Goal: Check status: Check status

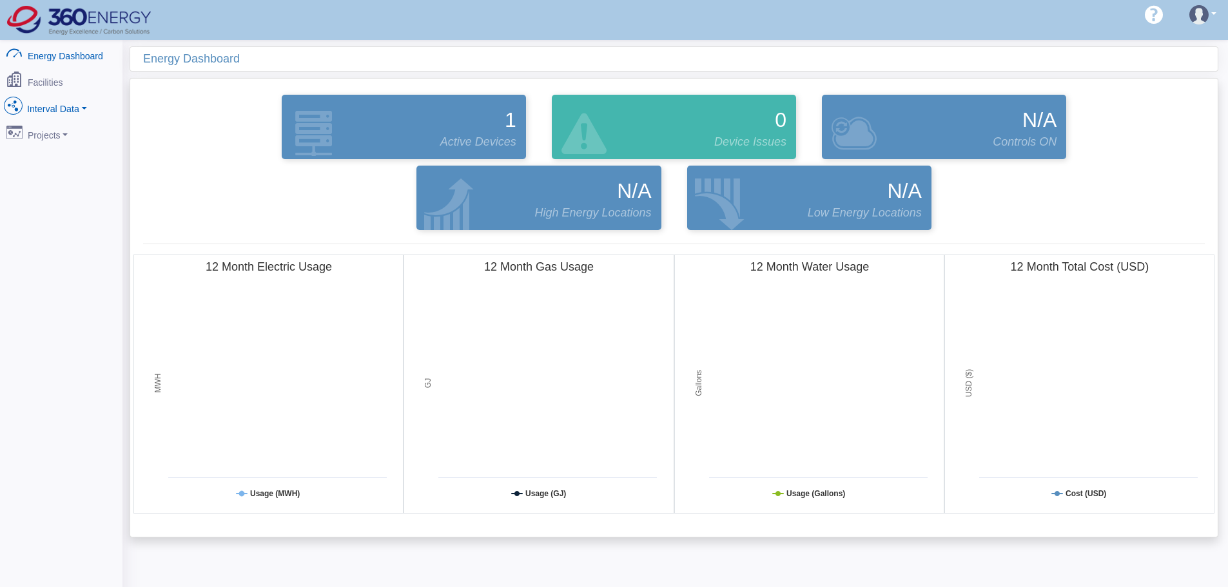
click at [66, 105] on link "Interval Data" at bounding box center [61, 106] width 125 height 27
click at [58, 175] on link "DataView" at bounding box center [61, 176] width 123 height 23
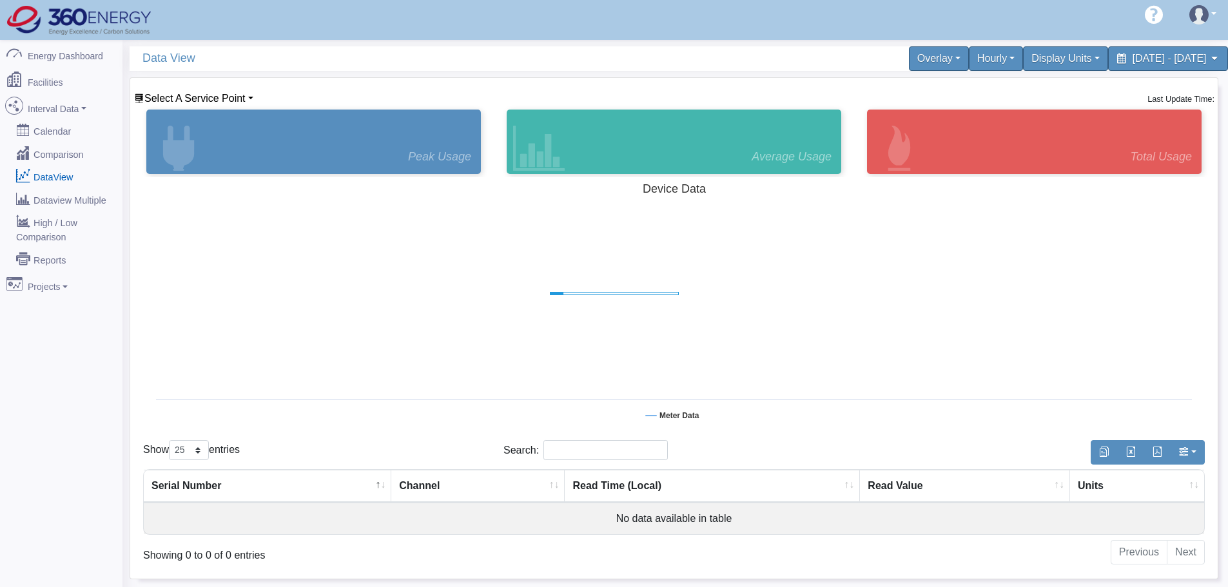
select select "25"
click at [174, 103] on span "Select A Service Point" at bounding box center [194, 98] width 101 height 11
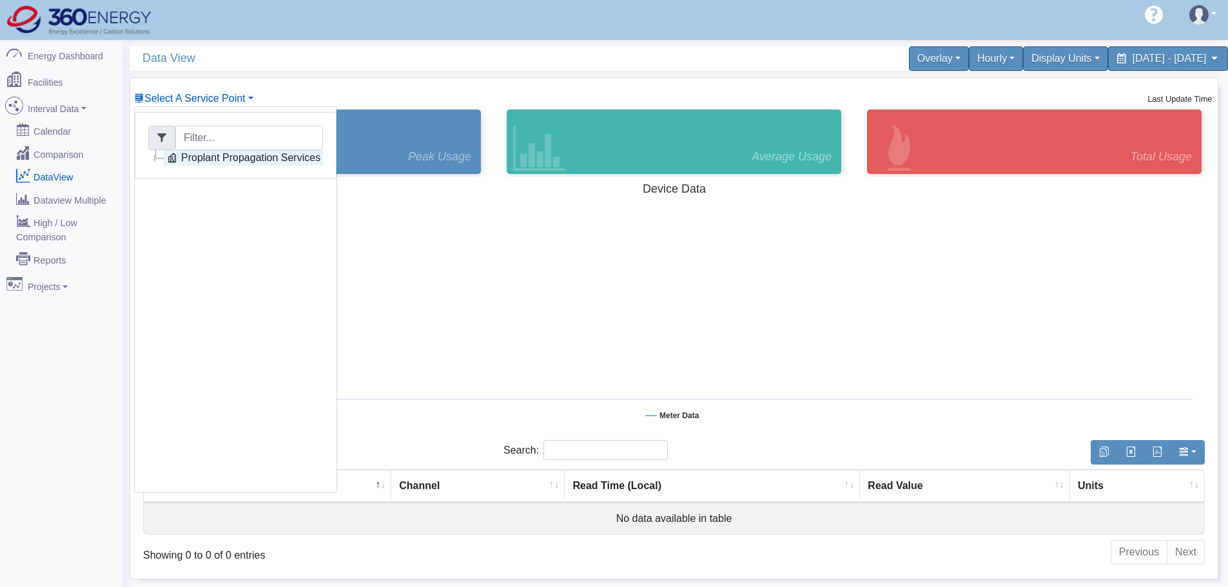
click at [203, 161] on link "Proplant Propagation Services" at bounding box center [243, 157] width 159 height 15
click at [246, 177] on link "Main Electric" at bounding box center [223, 173] width 88 height 15
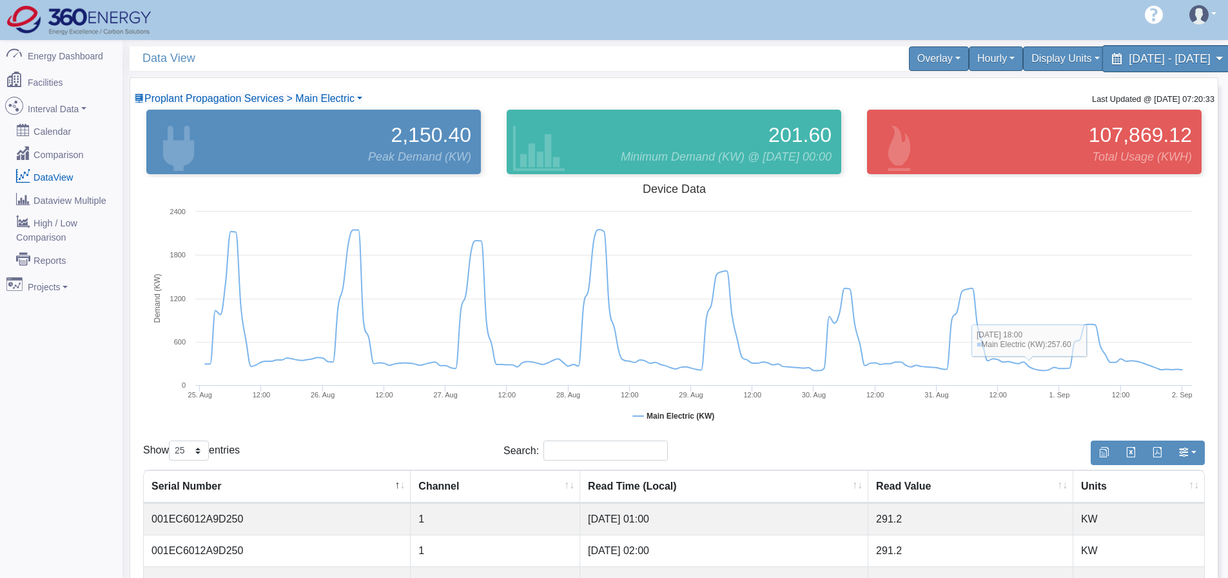
click at [1148, 57] on span "[DATE] - [DATE]" at bounding box center [1169, 58] width 81 height 12
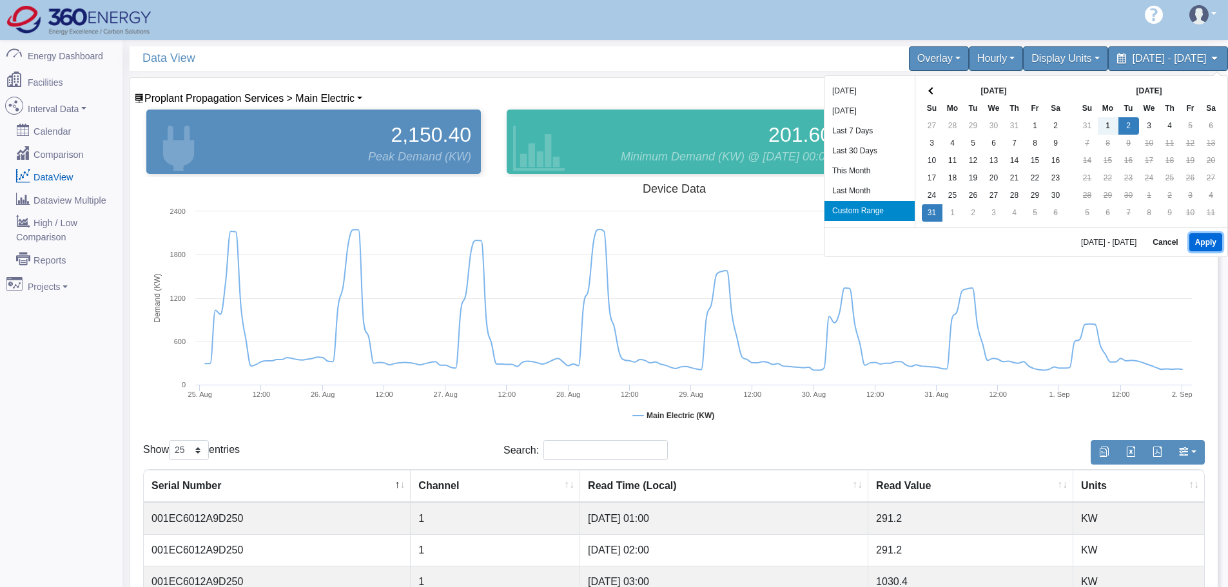
click at [1213, 243] on button "Apply" at bounding box center [1206, 242] width 33 height 18
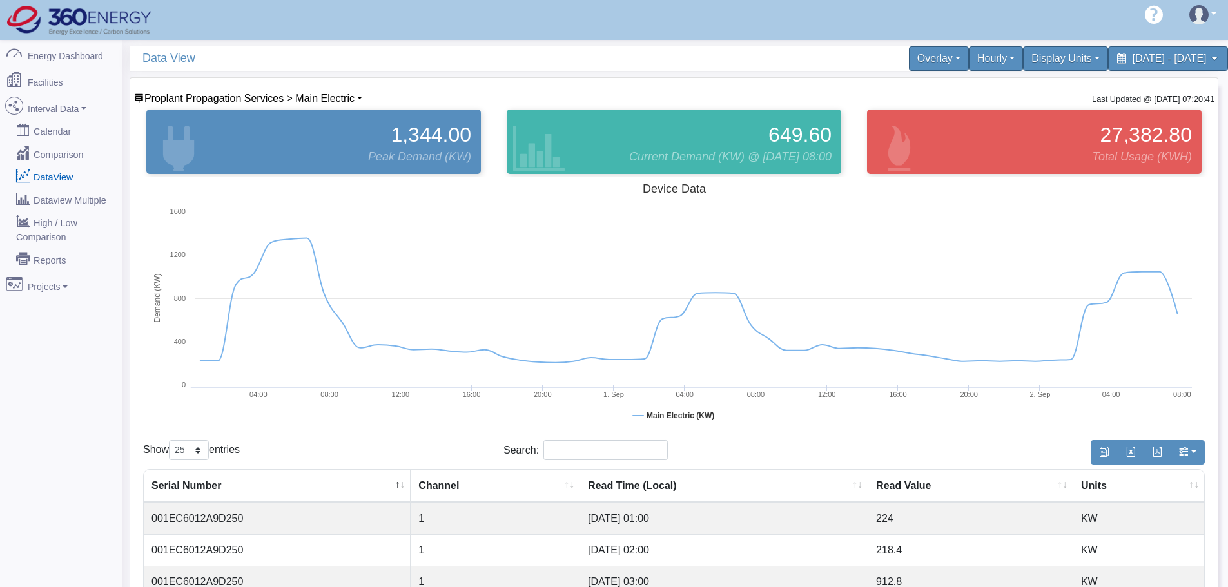
click at [966, 68] on div "Hourly" at bounding box center [996, 58] width 60 height 27
click at [924, 131] on link "15 Minute" at bounding box center [975, 131] width 102 height 21
